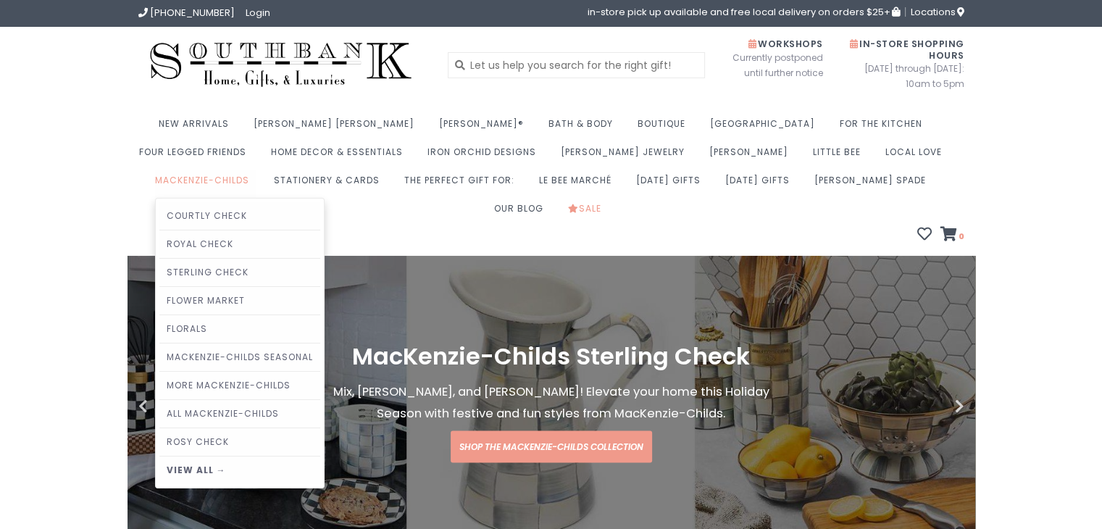
click at [257, 170] on link "MacKenzie-Childs" at bounding box center [205, 184] width 101 height 28
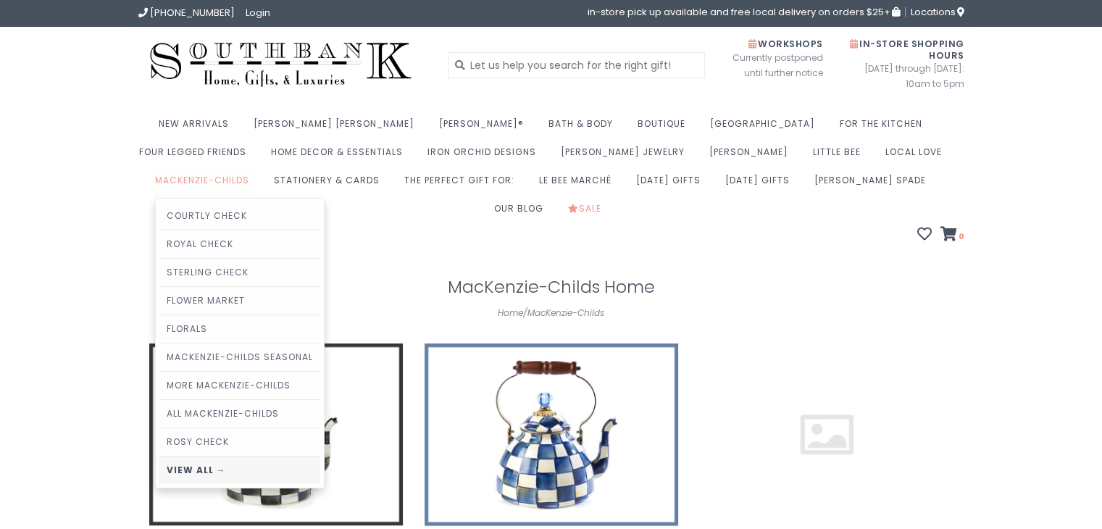
click at [320, 457] on link "View all →" at bounding box center [239, 471] width 161 height 28
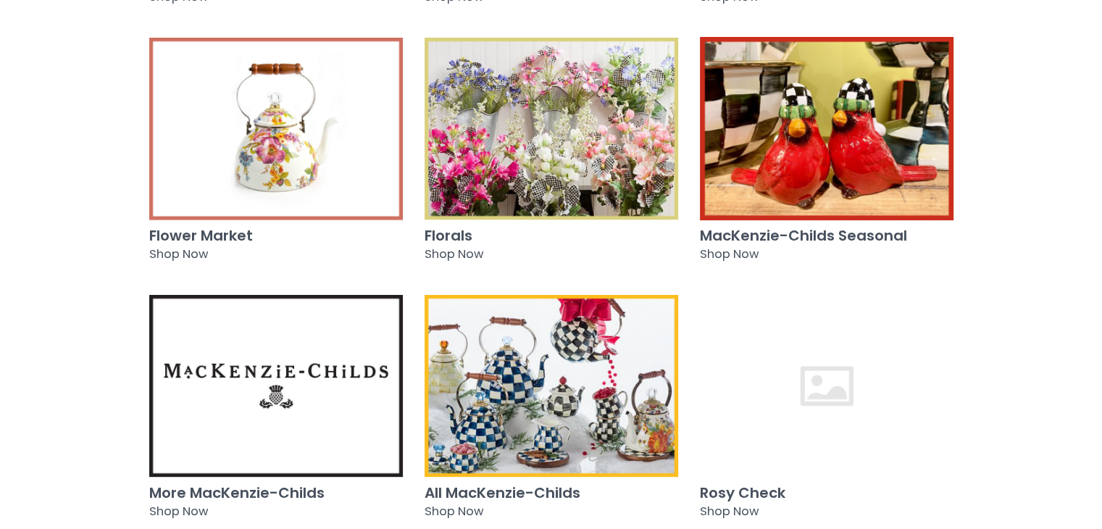
scroll to position [507, 0]
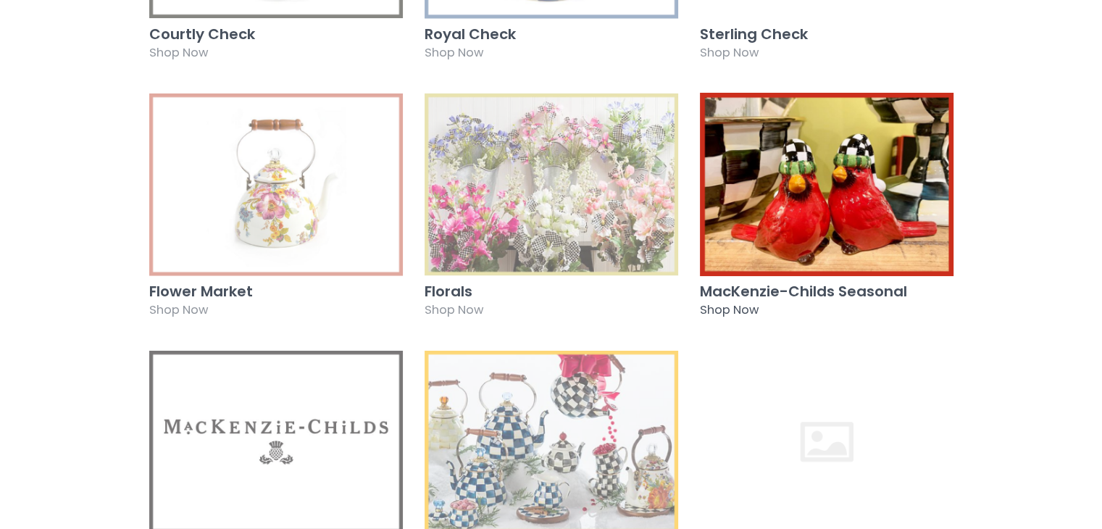
click at [778, 283] on h3 "MacKenzie-Childs Seasonal" at bounding box center [827, 291] width 254 height 16
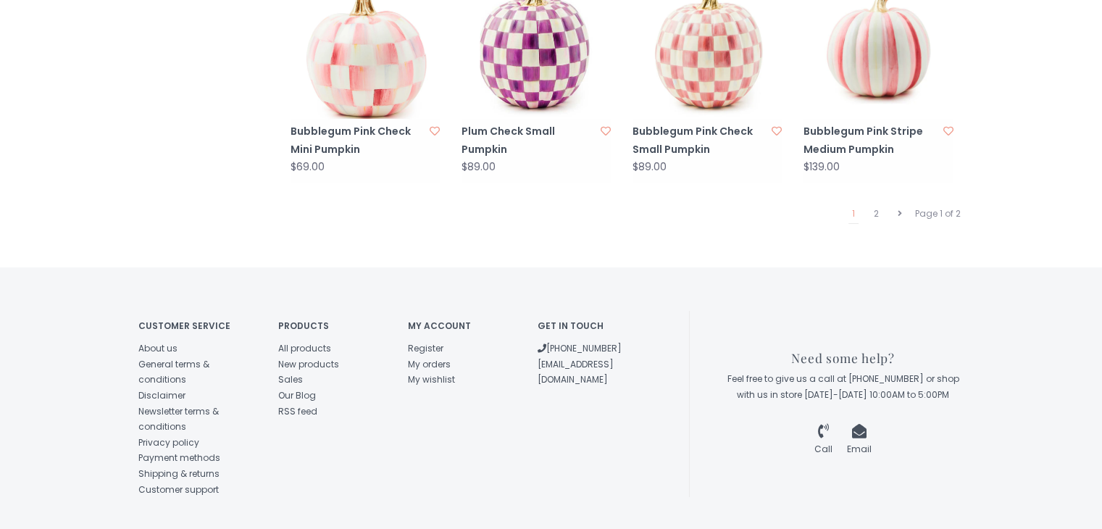
scroll to position [1594, 0]
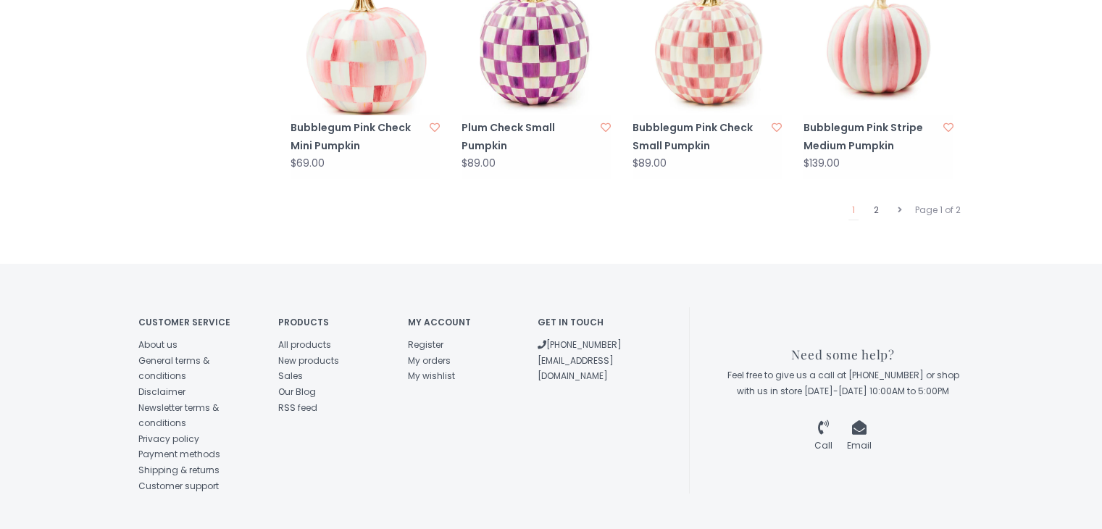
click at [876, 201] on link "2" at bounding box center [876, 210] width 12 height 19
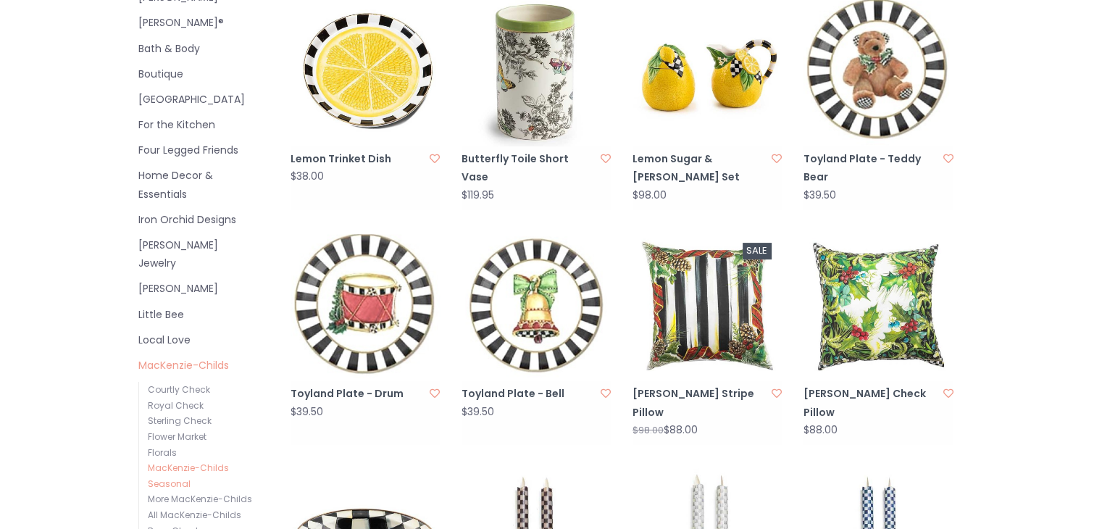
scroll to position [362, 0]
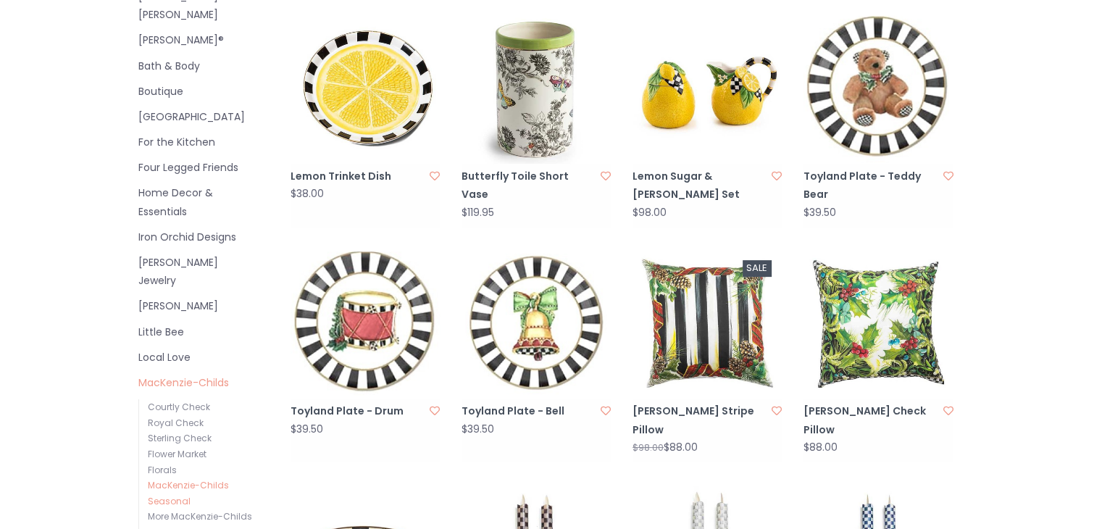
click at [376, 322] on img at bounding box center [365, 323] width 149 height 149
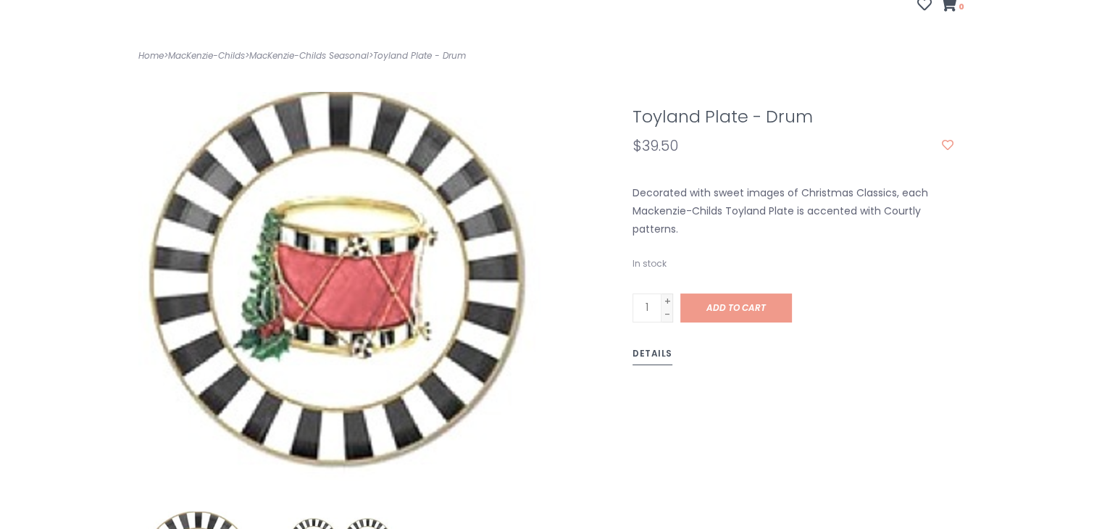
scroll to position [290, 0]
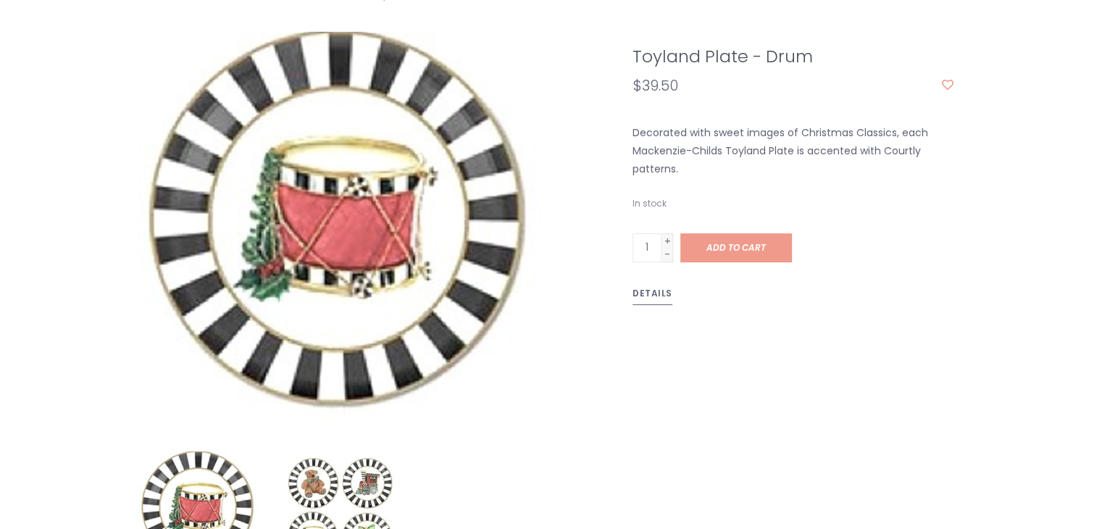
click at [637, 286] on link "Details" at bounding box center [653, 296] width 40 height 20
click at [658, 286] on link "Details" at bounding box center [653, 296] width 40 height 20
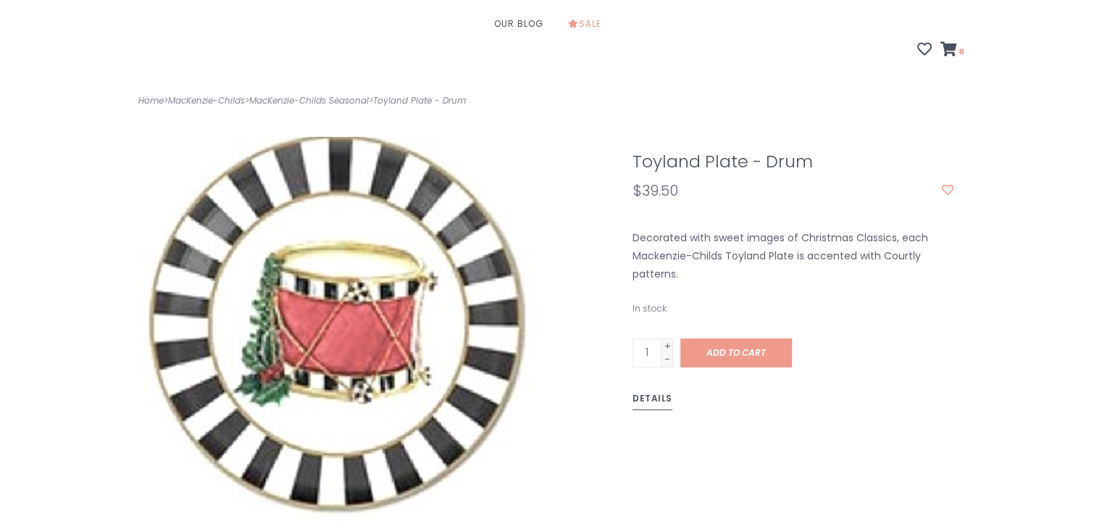
scroll to position [0, 0]
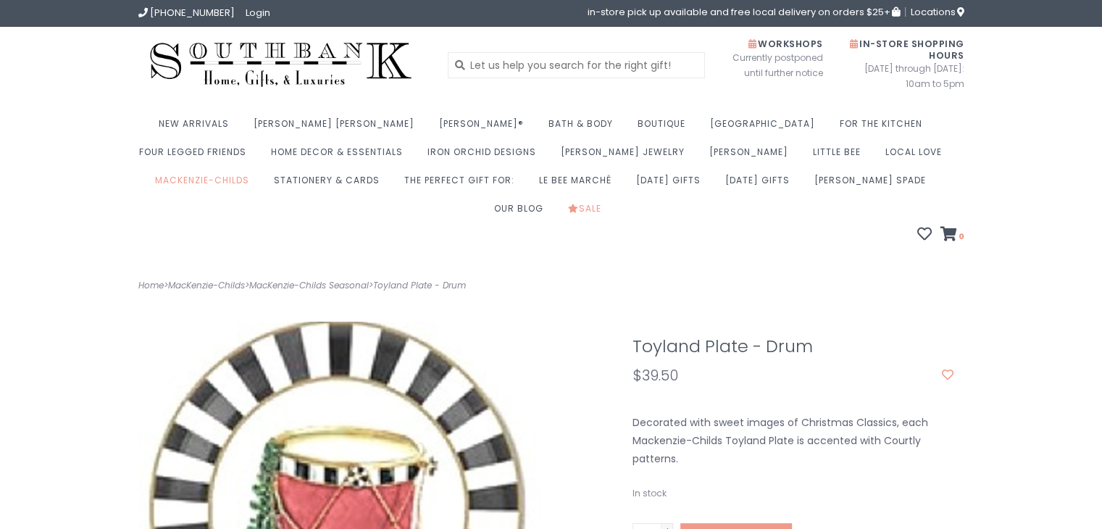
drag, startPoint x: 627, startPoint y: 314, endPoint x: 789, endPoint y: 324, distance: 161.9
click at [789, 337] on div "Toyland Plate - Drum" at bounding box center [793, 351] width 343 height 28
drag, startPoint x: 516, startPoint y: 254, endPoint x: 261, endPoint y: 253, distance: 255.1
click at [261, 278] on div "Home > MacKenzie-Childs > MacKenzie-Childs Seasonal > Toyland Plate - Drum" at bounding box center [340, 286] width 424 height 16
copy div "MacKenzie-Childs Seasonal > Toyland Plate - Drum"
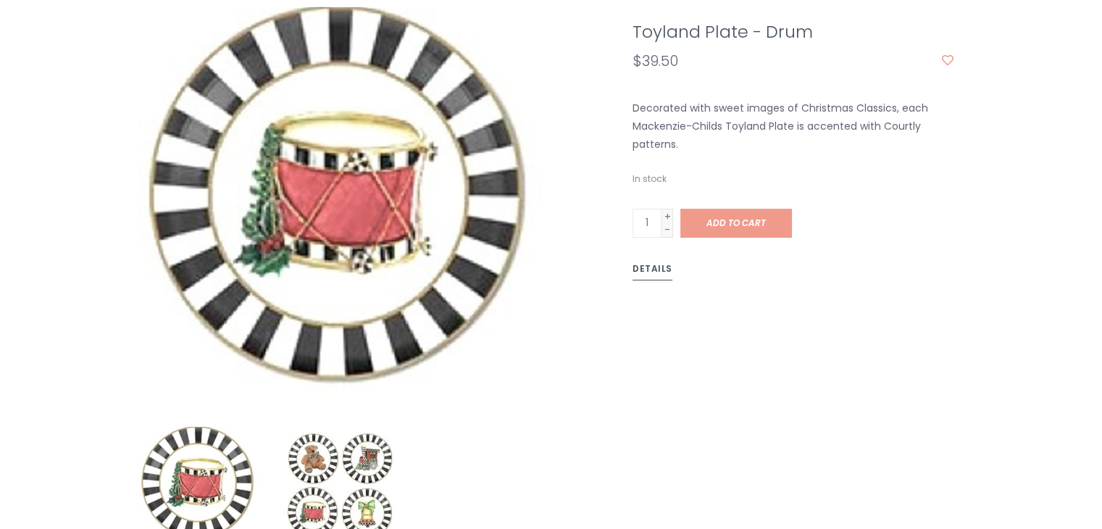
scroll to position [290, 0]
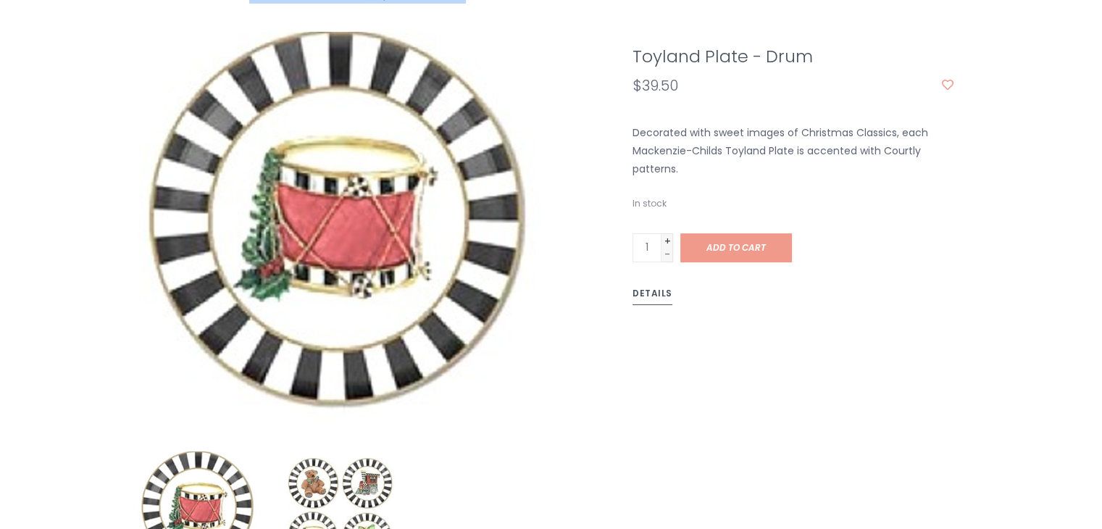
click at [665, 234] on link "+" at bounding box center [668, 240] width 12 height 13
type input "2"
click at [665, 234] on link "+" at bounding box center [668, 240] width 12 height 13
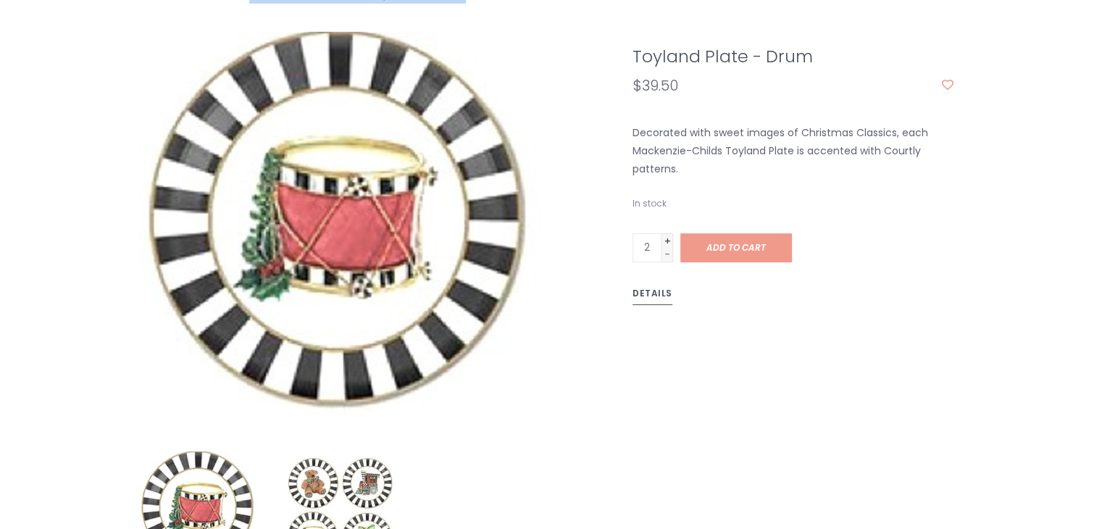
click at [665, 234] on link "+" at bounding box center [668, 240] width 12 height 13
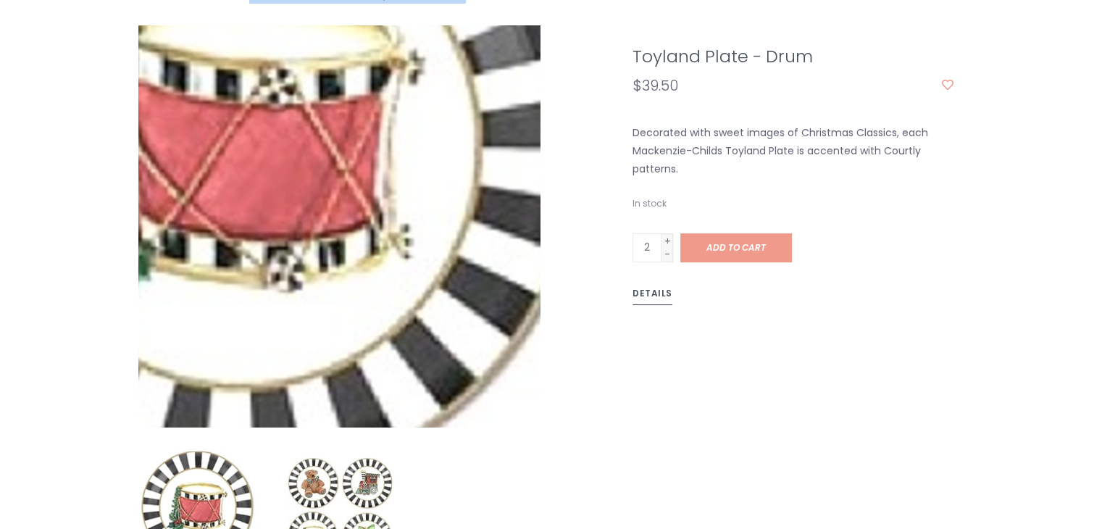
click at [452, 278] on img at bounding box center [243, 159] width 742 height 742
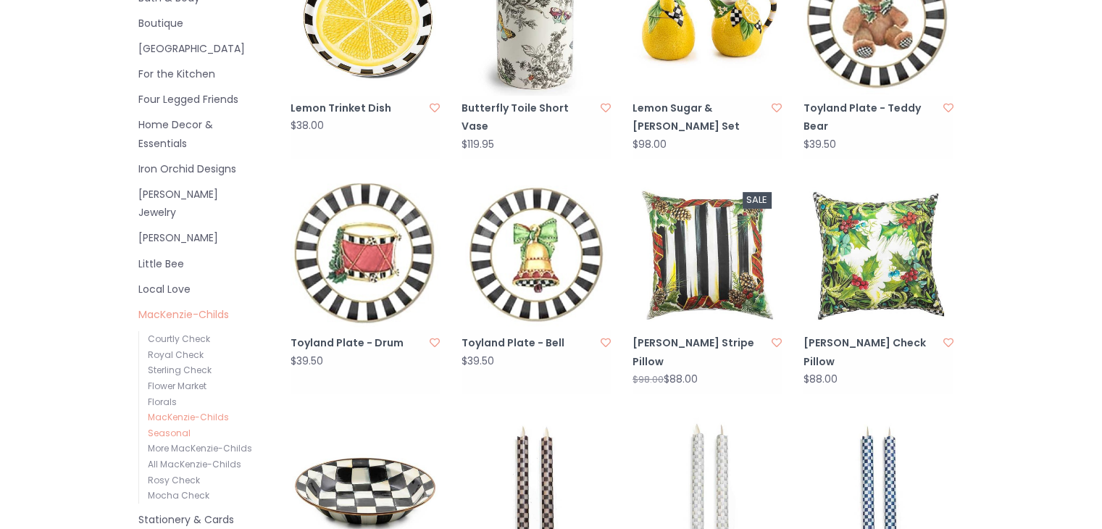
scroll to position [433, 0]
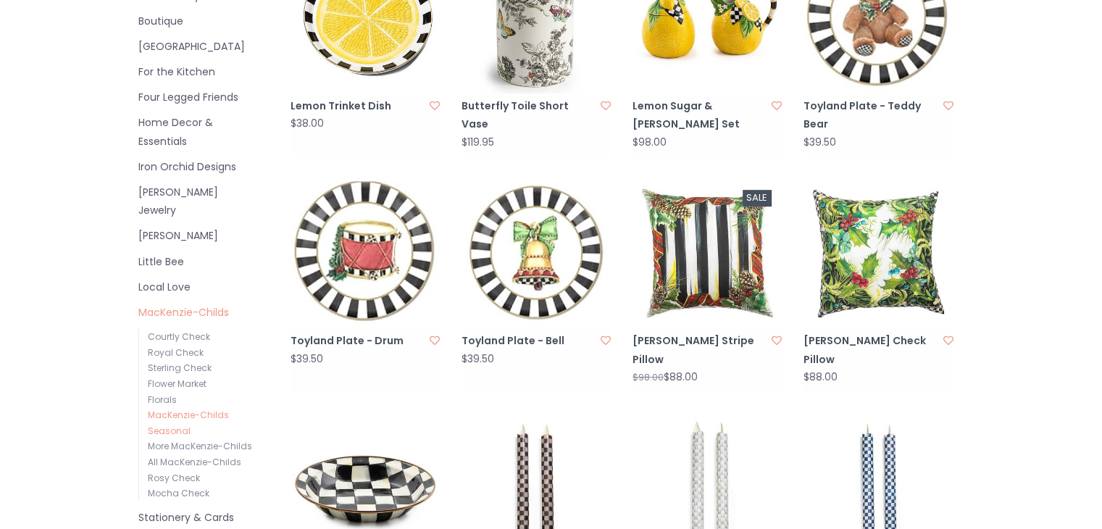
click at [542, 245] on img at bounding box center [536, 253] width 149 height 149
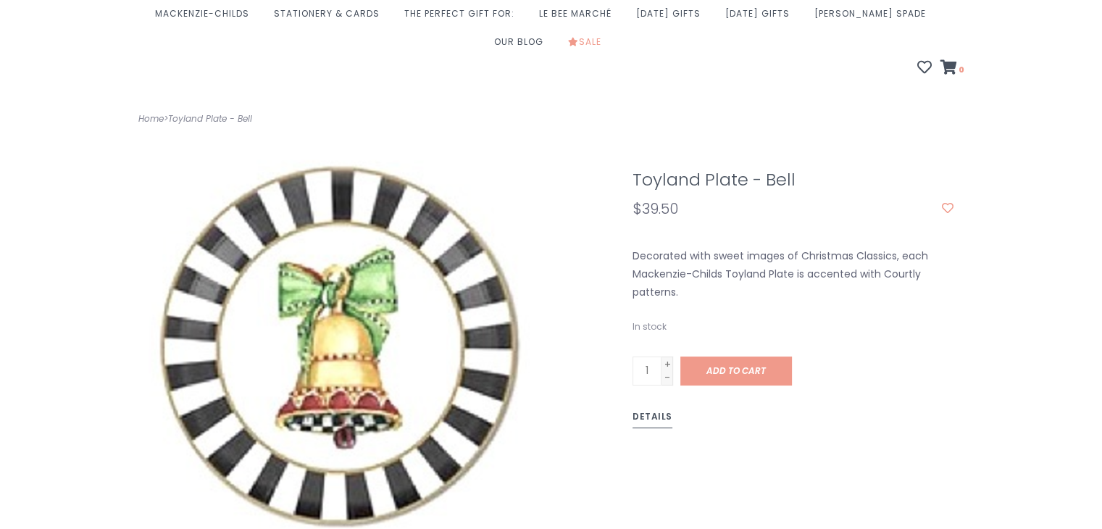
scroll to position [290, 0]
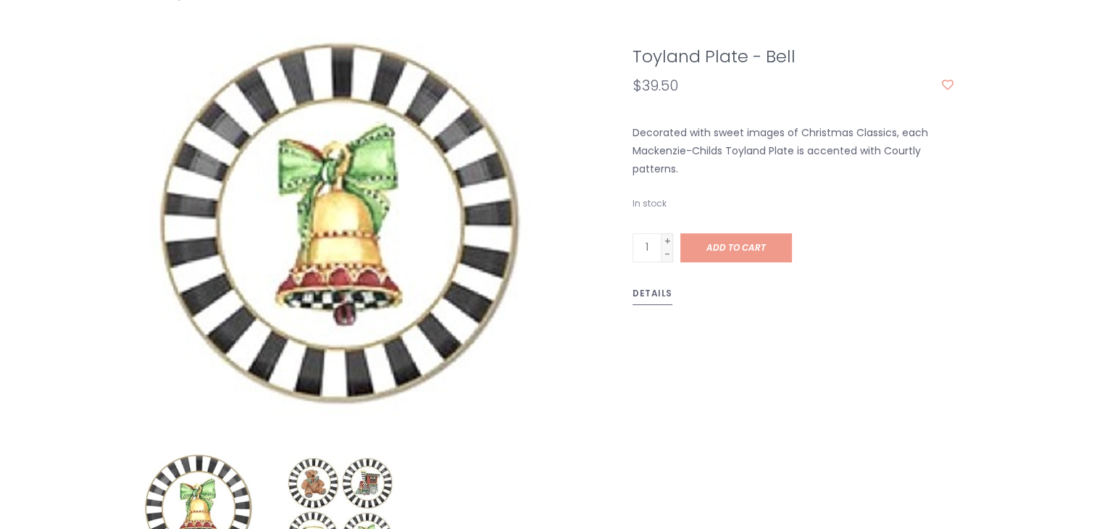
click at [658, 286] on link "Details" at bounding box center [653, 296] width 40 height 20
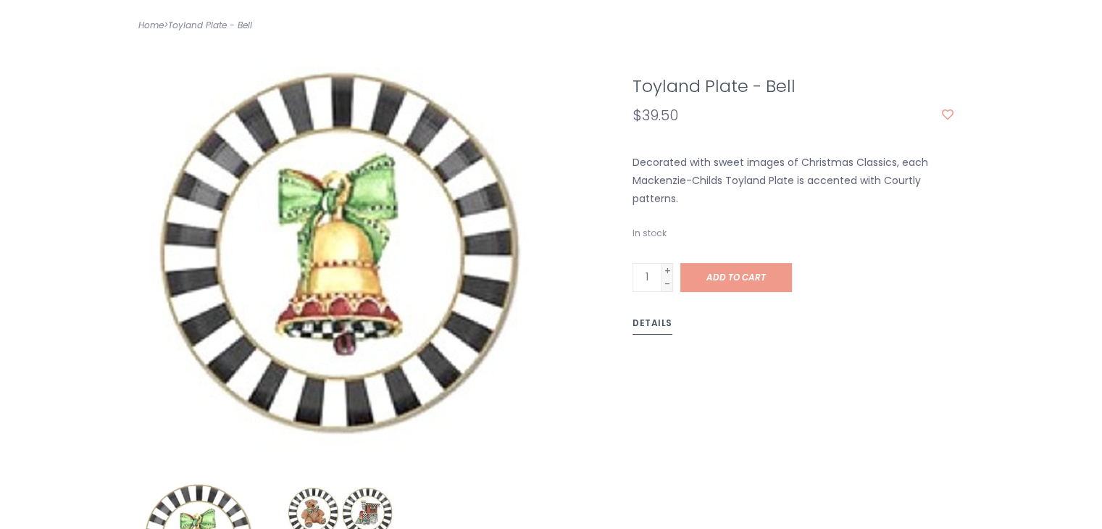
scroll to position [219, 0]
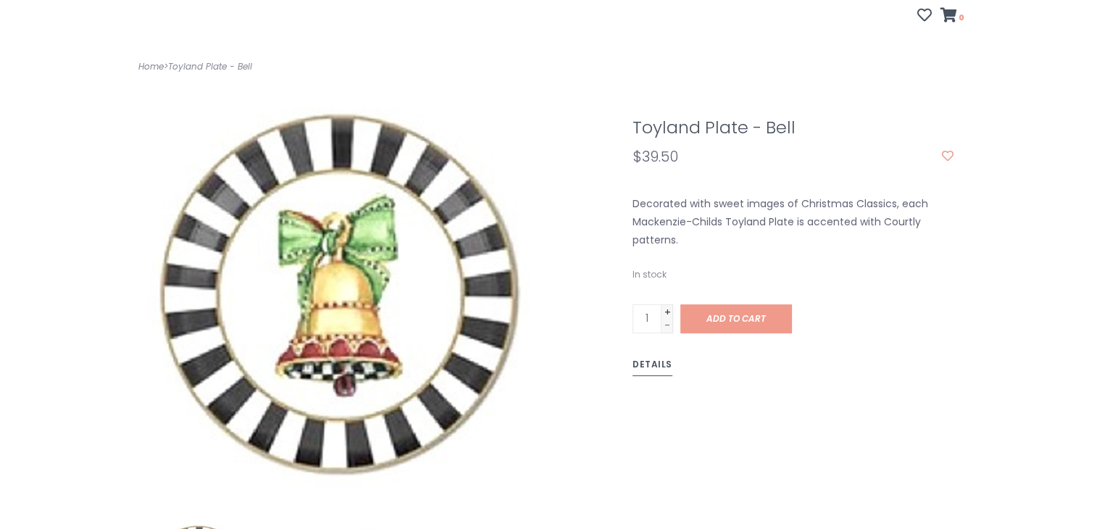
click at [664, 305] on link "+" at bounding box center [668, 311] width 12 height 13
type input "3"
click at [664, 305] on link "+" at bounding box center [668, 311] width 12 height 13
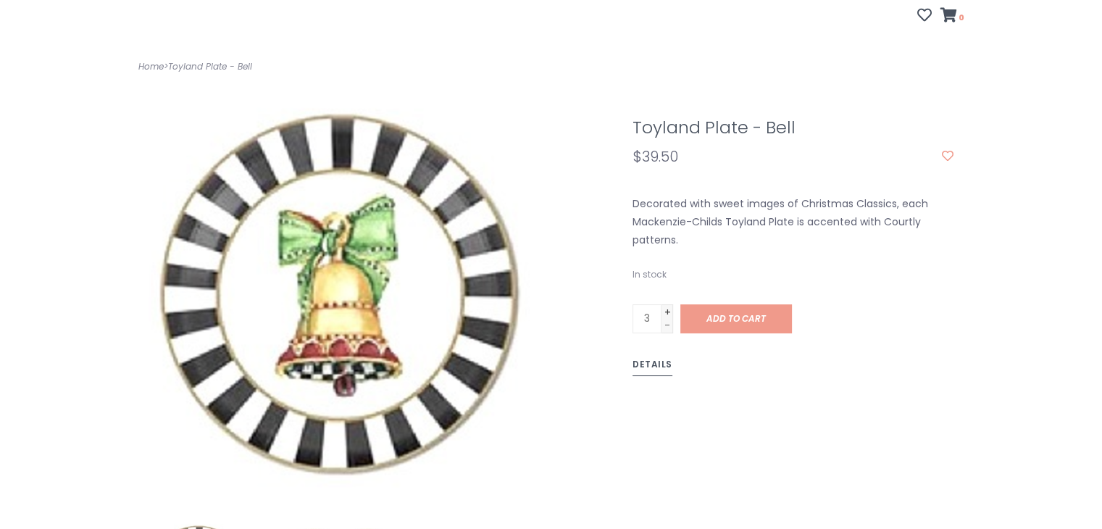
click at [664, 305] on link "+" at bounding box center [668, 311] width 12 height 13
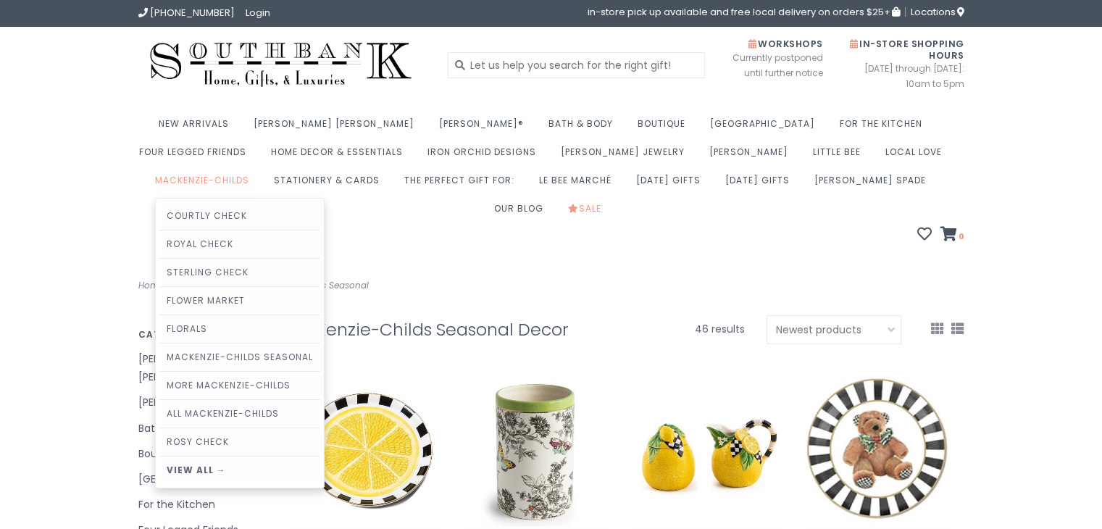
click at [257, 170] on link "MacKenzie-Childs" at bounding box center [205, 184] width 101 height 28
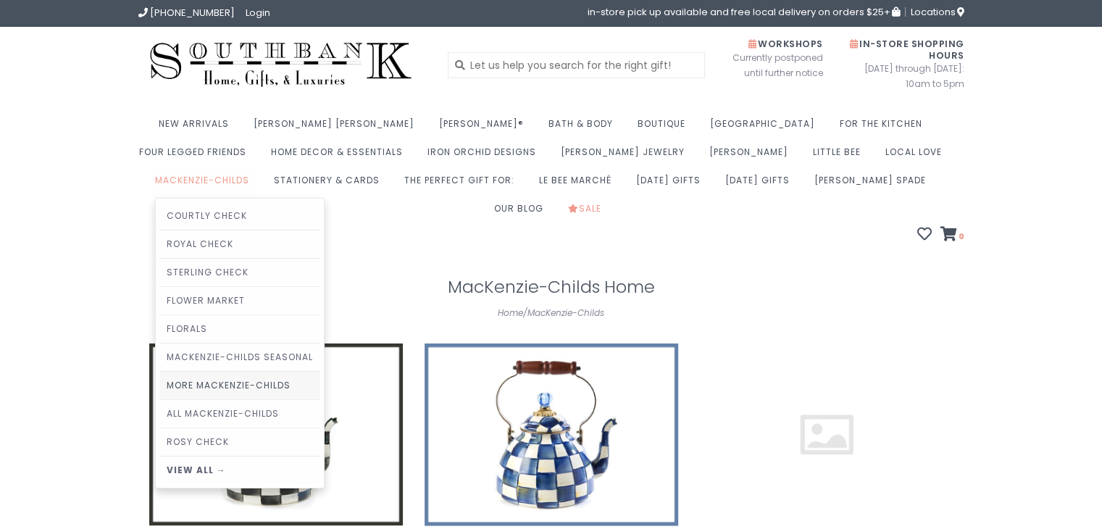
click at [320, 372] on link "More MacKenzie-Childs" at bounding box center [239, 386] width 161 height 28
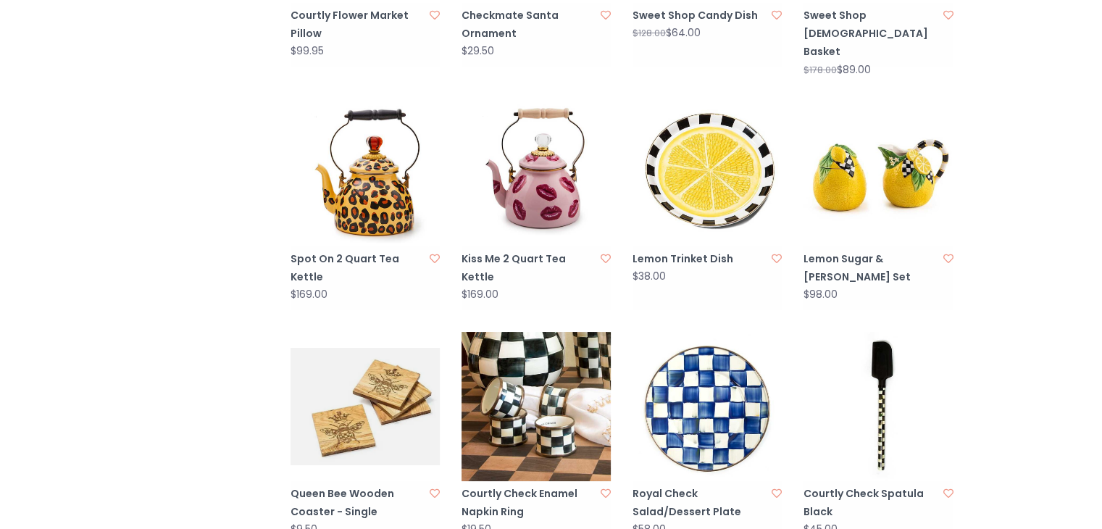
scroll to position [1594, 0]
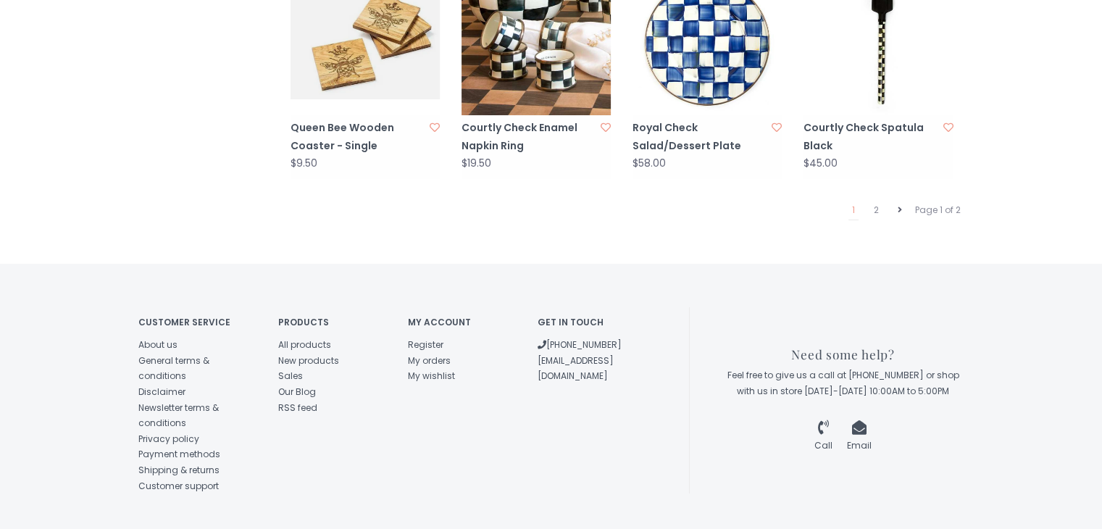
click at [899, 206] on icon at bounding box center [900, 210] width 4 height 9
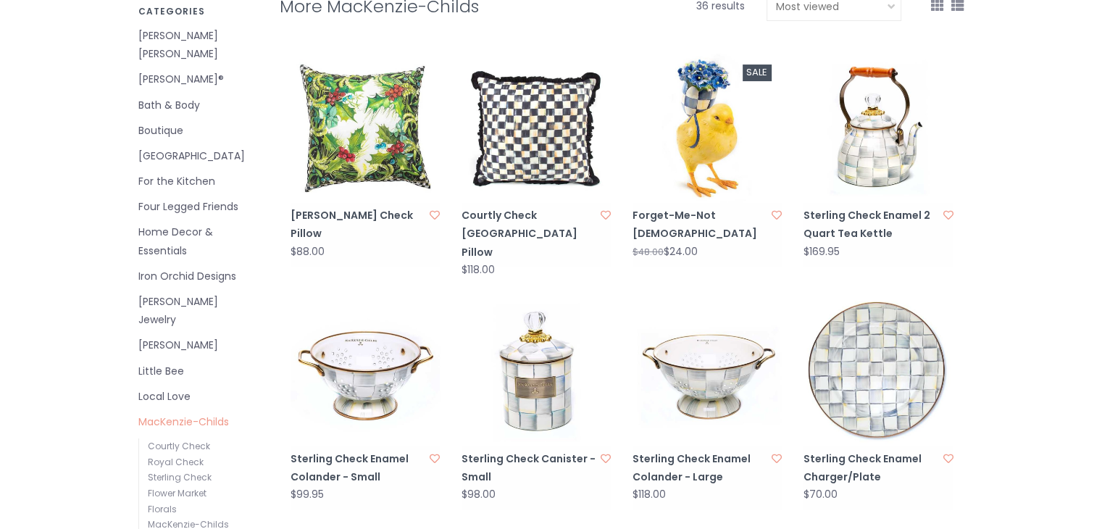
scroll to position [91, 0]
